Goal: Task Accomplishment & Management: Use online tool/utility

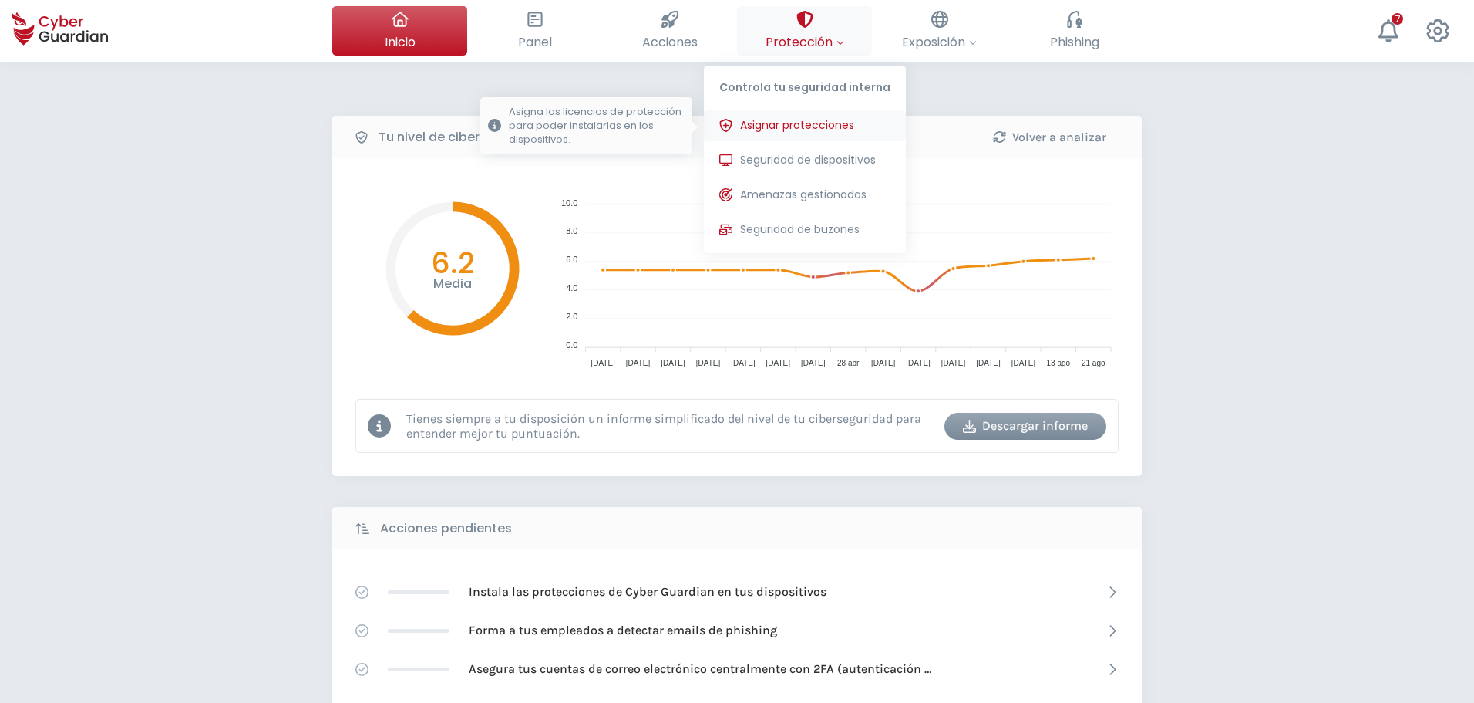
click at [792, 117] on span "Asignar protecciones" at bounding box center [797, 125] width 114 height 16
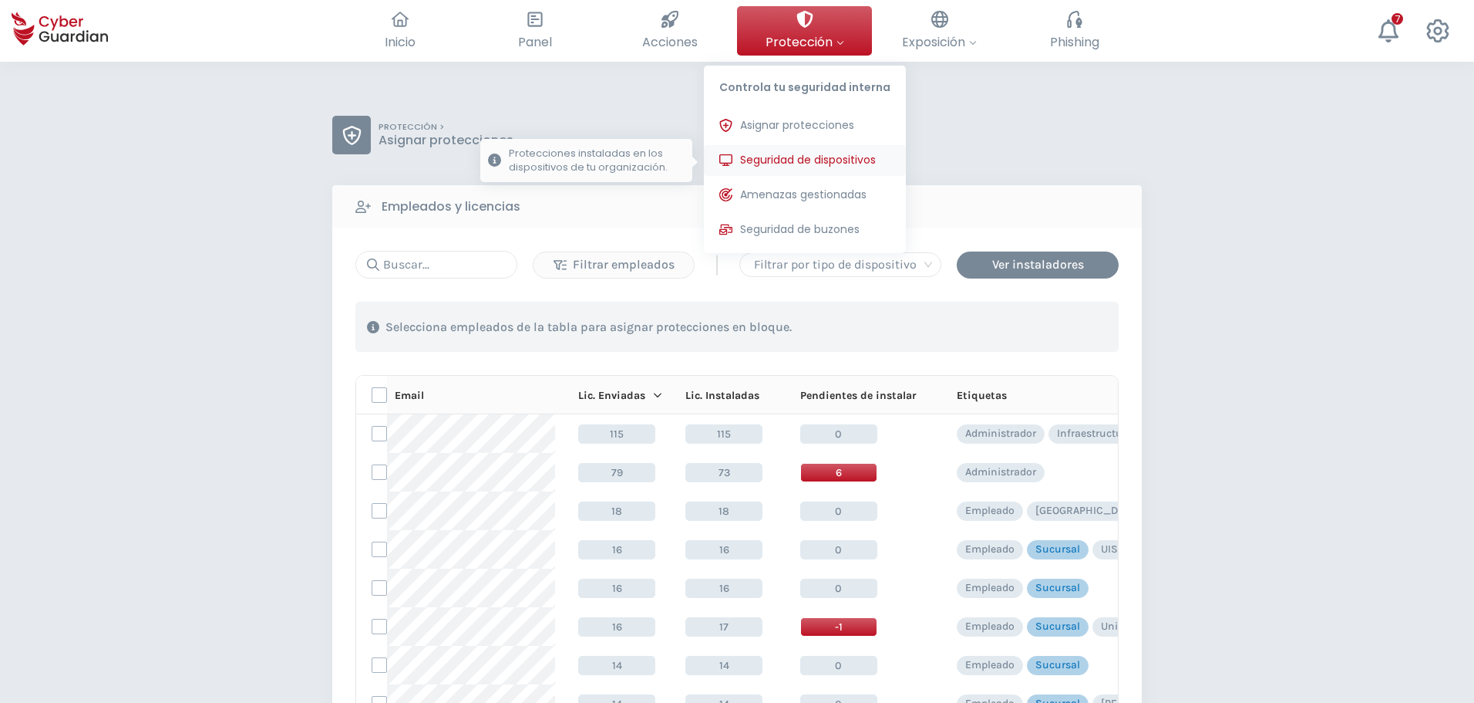
click at [787, 161] on span "Seguridad de dispositivos" at bounding box center [808, 160] width 136 height 16
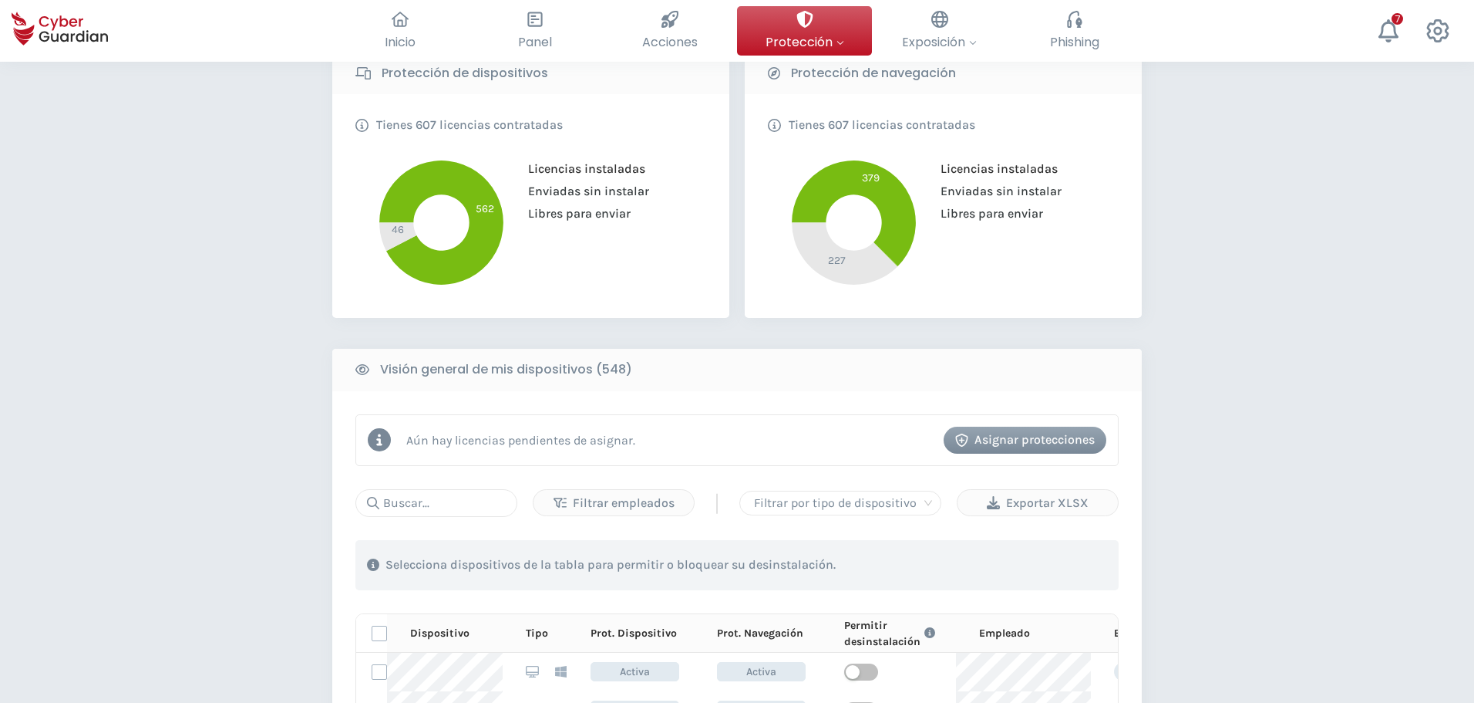
scroll to position [386, 0]
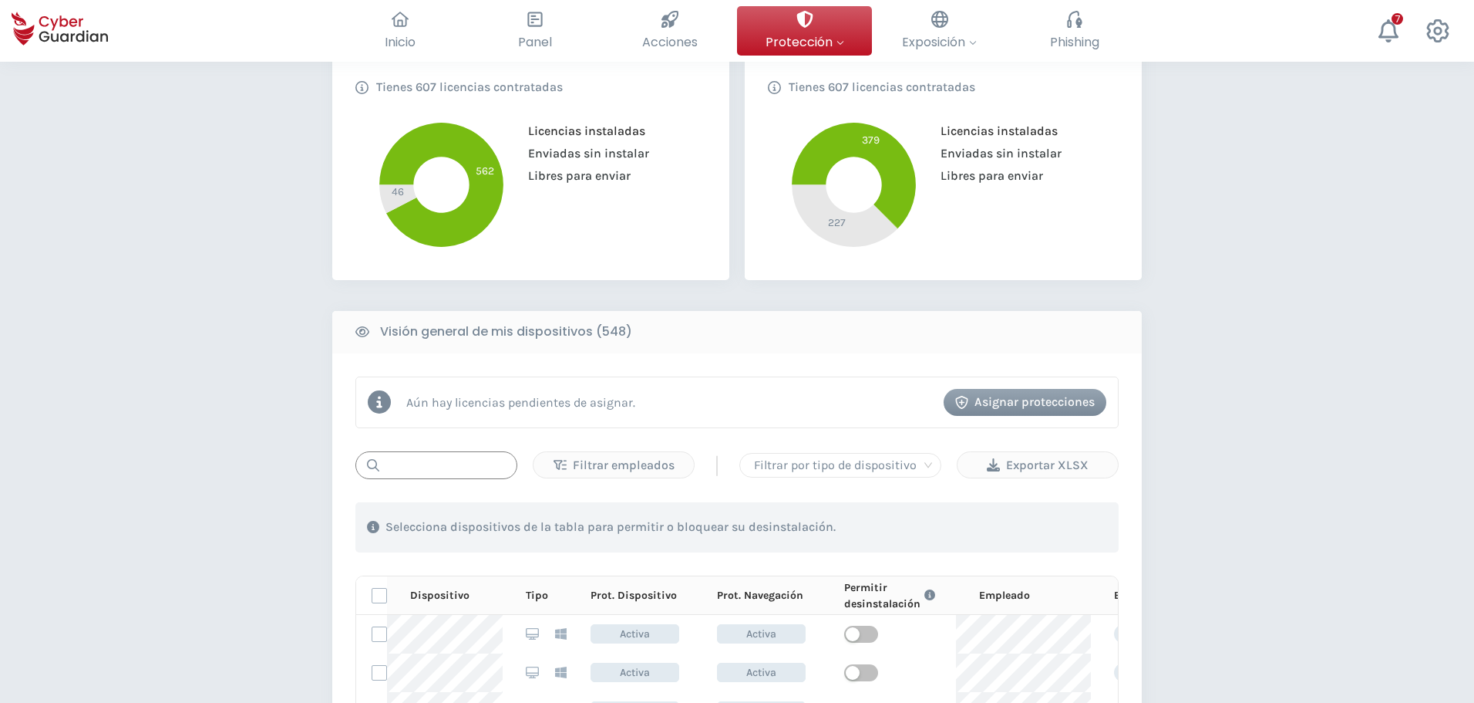
click at [477, 465] on input "text" at bounding box center [437, 465] width 162 height 28
paste input "I117"
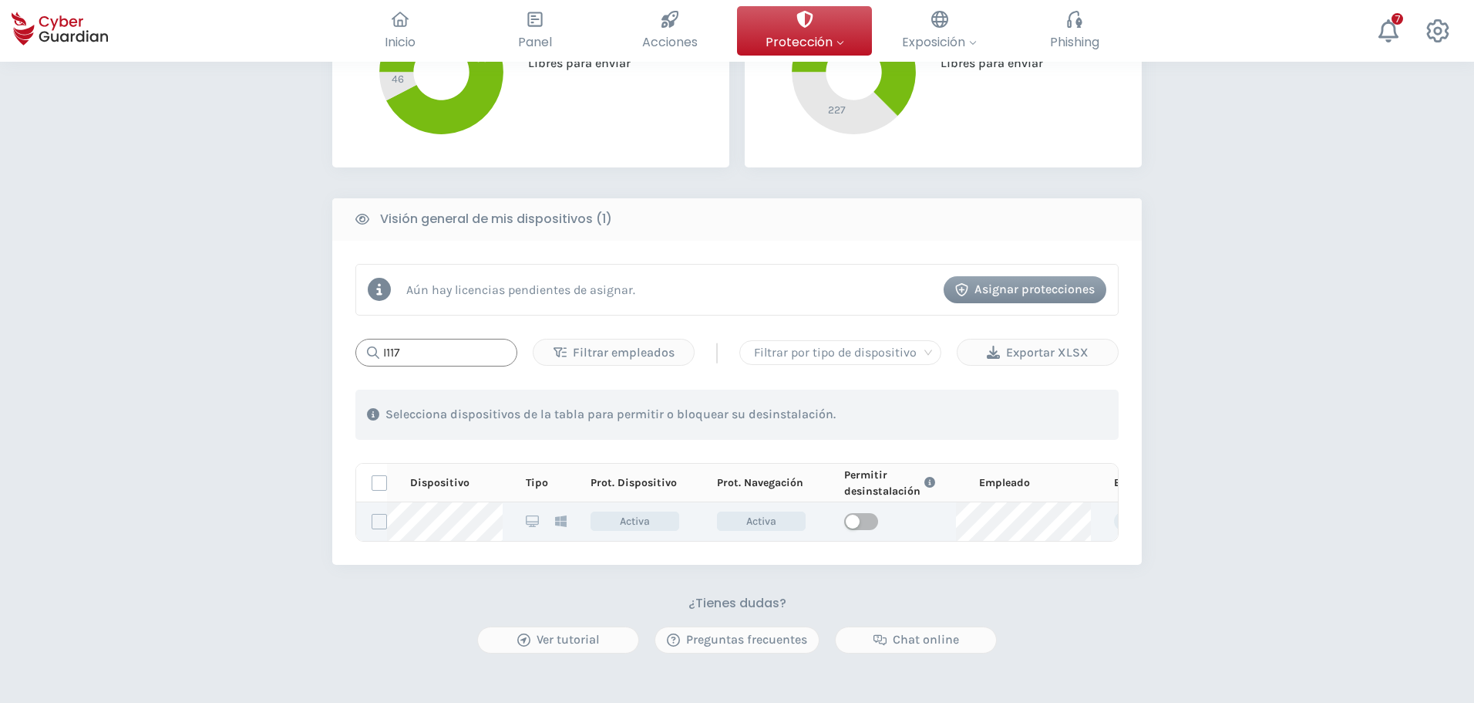
scroll to position [540, 0]
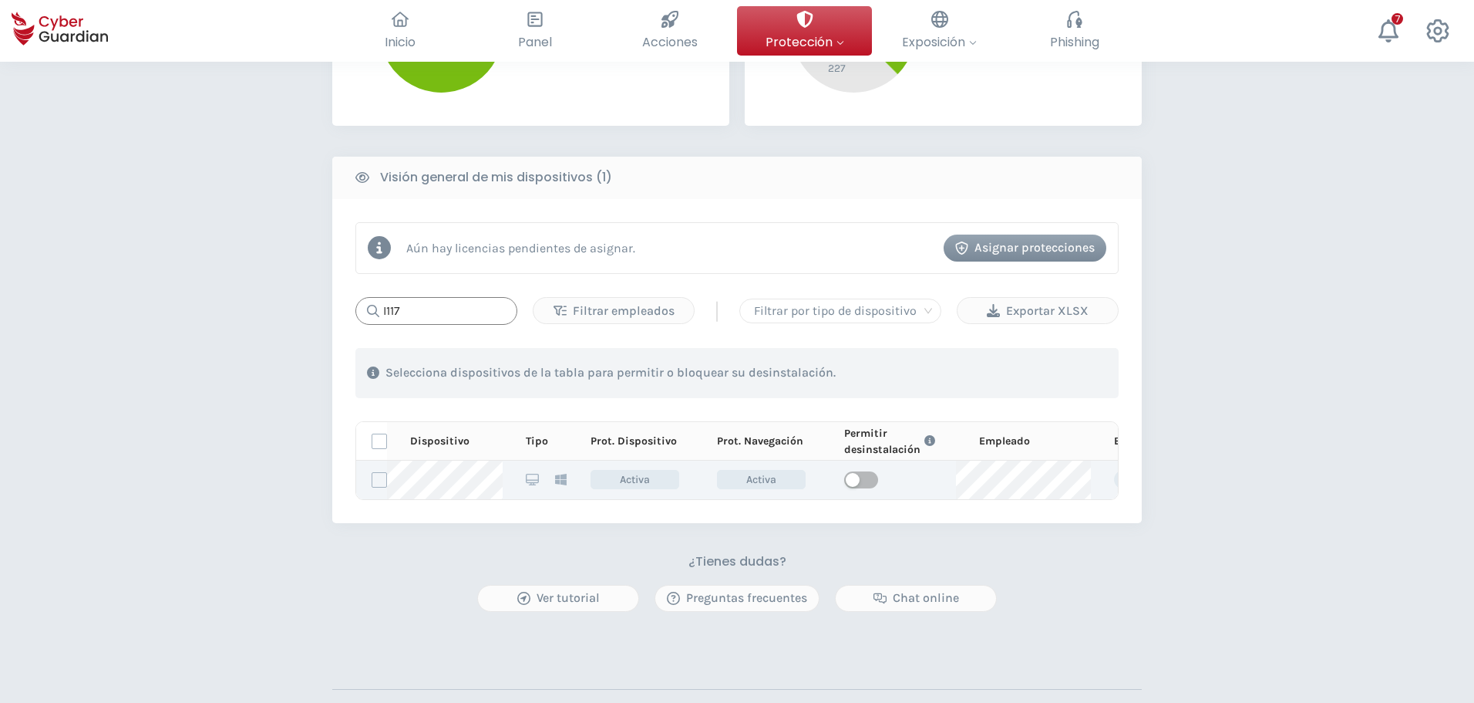
type input "I117"
click at [867, 488] on td at bounding box center [888, 479] width 135 height 39
click at [868, 479] on span "button" at bounding box center [861, 479] width 34 height 17
